Goal: Task Accomplishment & Management: Manage account settings

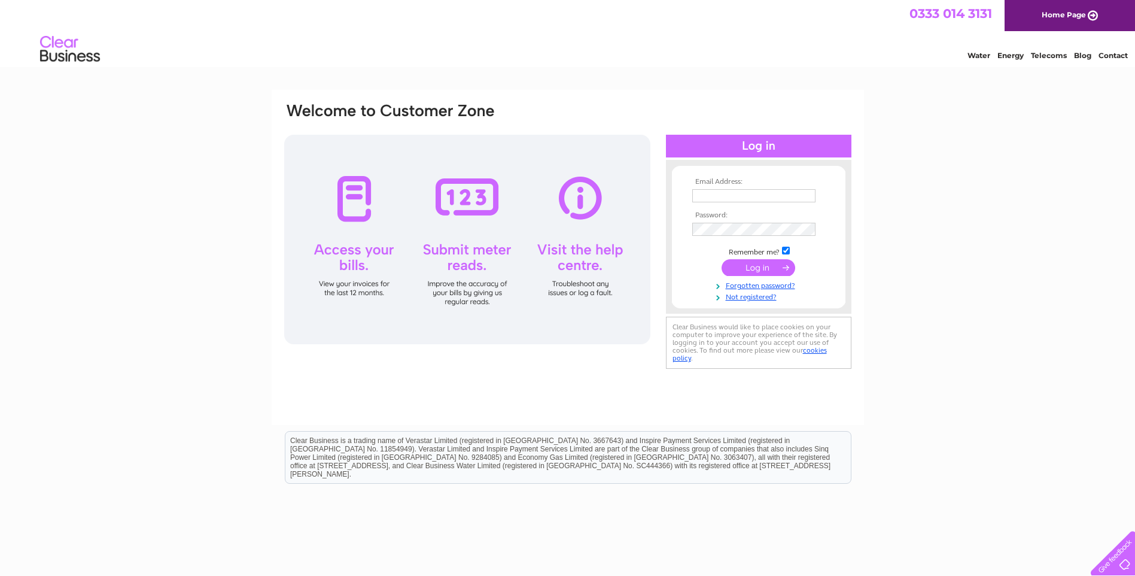
type input "[EMAIL_ADDRESS][DOMAIN_NAME]"
click at [747, 269] on input "submit" at bounding box center [759, 267] width 74 height 17
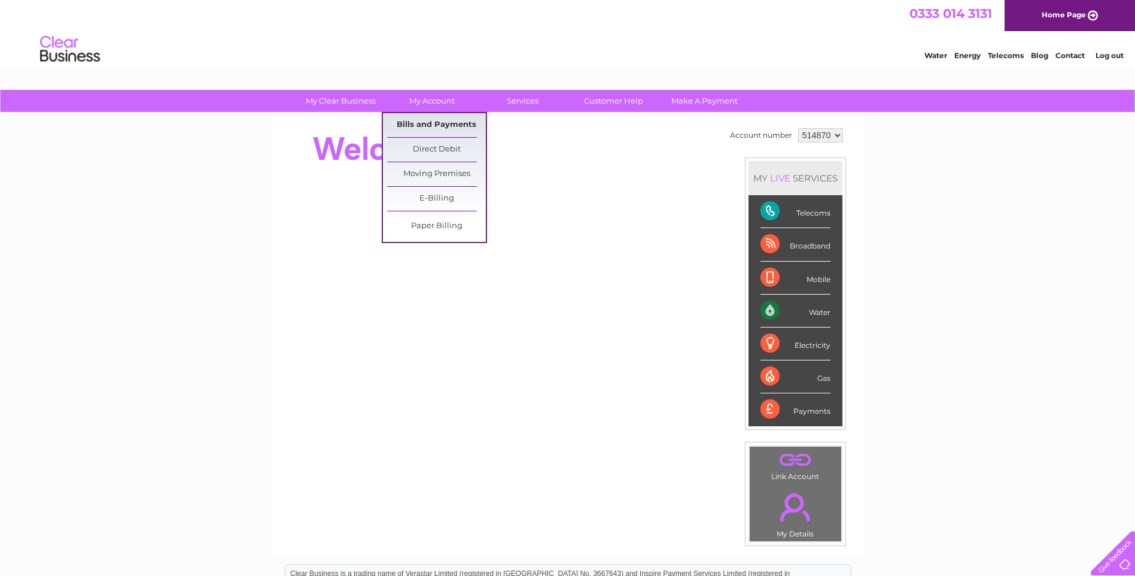
click at [443, 121] on link "Bills and Payments" at bounding box center [436, 125] width 99 height 24
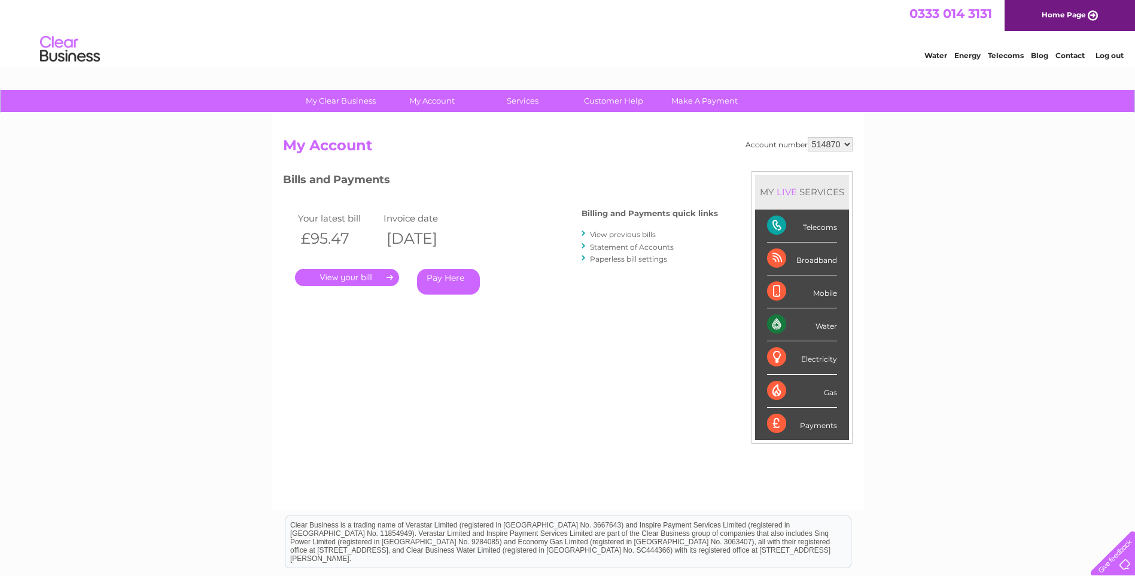
click at [602, 236] on link "View previous bills" at bounding box center [623, 234] width 66 height 9
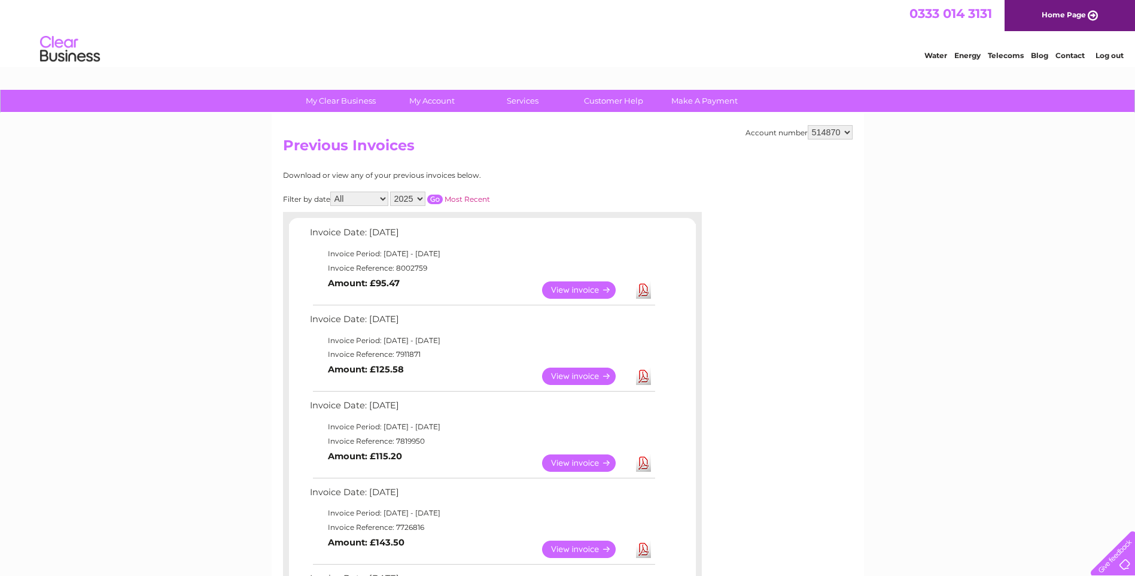
click at [422, 197] on select "2025 2024 2023 2022" at bounding box center [407, 198] width 35 height 14
select select "2024"
click at [391, 191] on select "2025 2024 2023 2022" at bounding box center [407, 198] width 35 height 14
click at [436, 196] on input "button" at bounding box center [435, 199] width 16 height 10
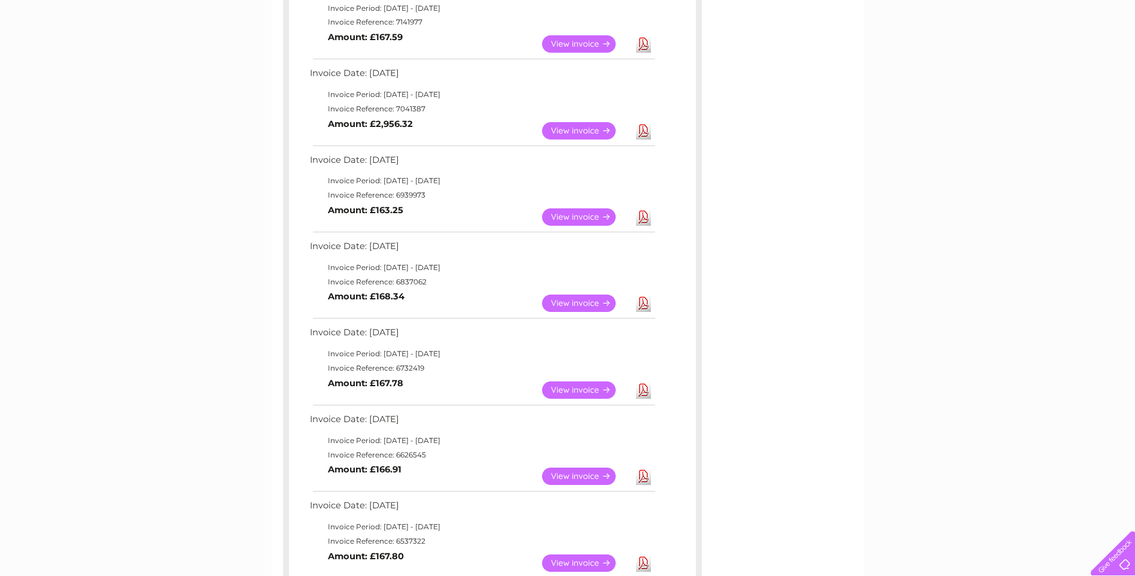
scroll to position [359, 0]
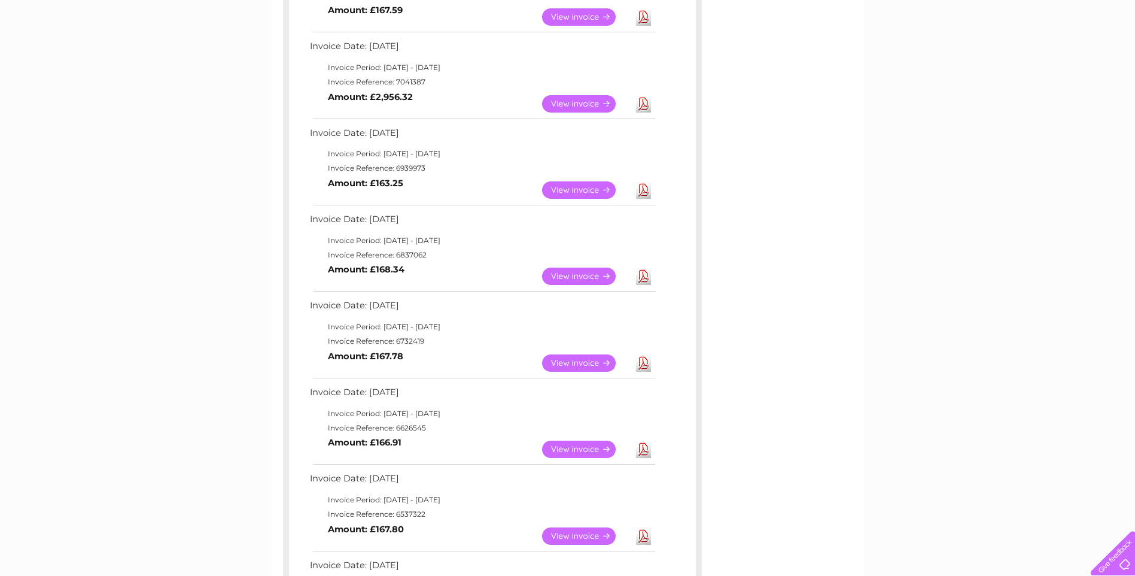
click at [556, 189] on link "View" at bounding box center [586, 189] width 88 height 17
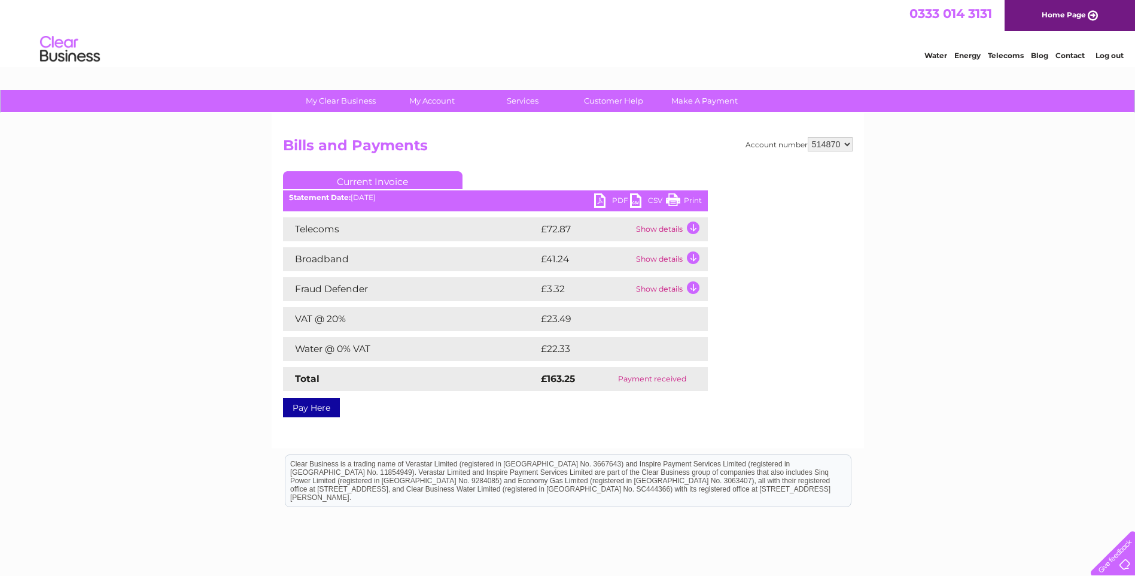
click at [605, 196] on link "PDF" at bounding box center [612, 201] width 36 height 17
click at [617, 197] on link "PDF" at bounding box center [612, 201] width 36 height 17
